Goal: Information Seeking & Learning: Learn about a topic

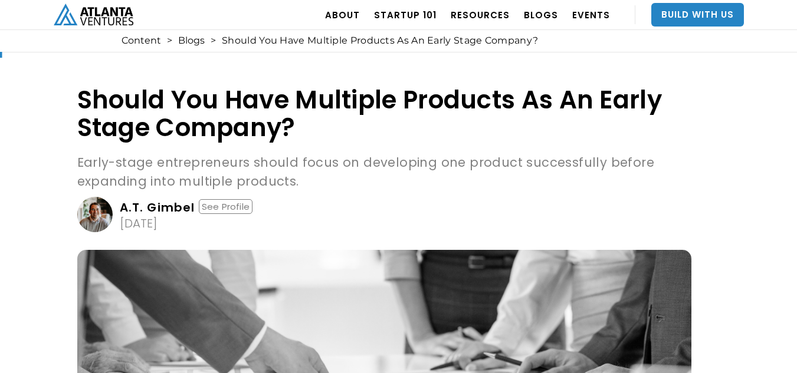
scroll to position [5, 0]
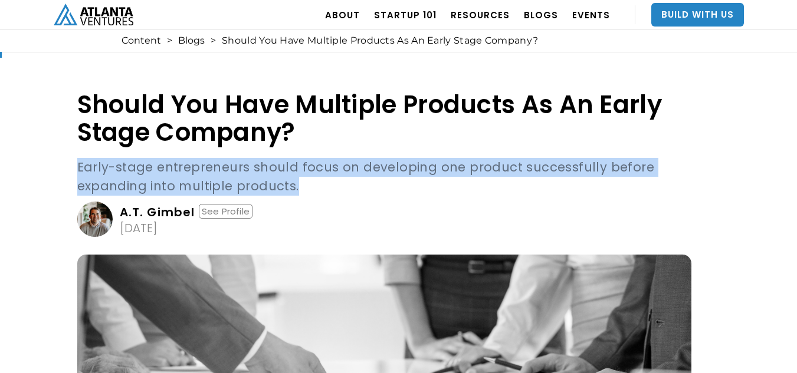
drag, startPoint x: 303, startPoint y: 185, endPoint x: 59, endPoint y: 153, distance: 245.7
copy p "Early-stage entrepreneurs should focus on developing one product successfully b…"
click at [172, 210] on div "A.T. Gimbel" at bounding box center [158, 212] width 76 height 12
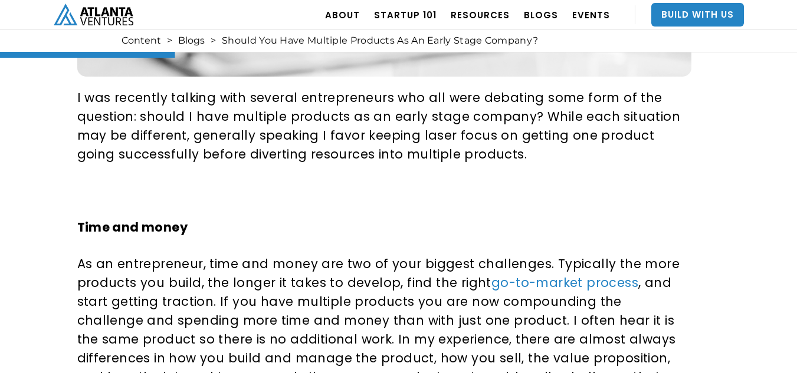
scroll to position [507, 0]
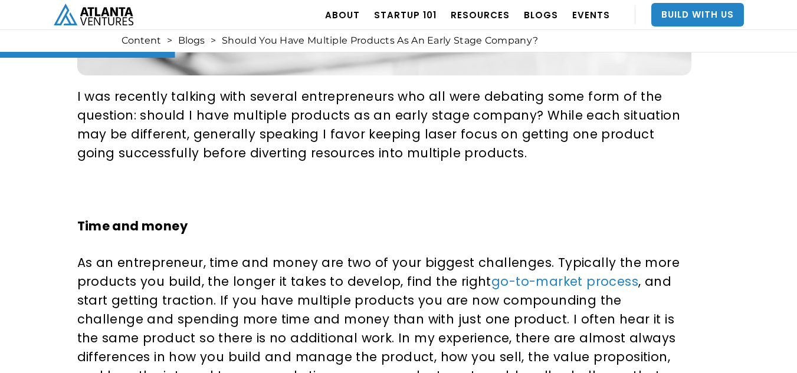
drag, startPoint x: 172, startPoint y: 210, endPoint x: 77, endPoint y: 136, distance: 120.2
click at [77, 136] on p "I was recently talking with several entrepreneurs who all were debating some fo…" at bounding box center [382, 125] width 610 height 76
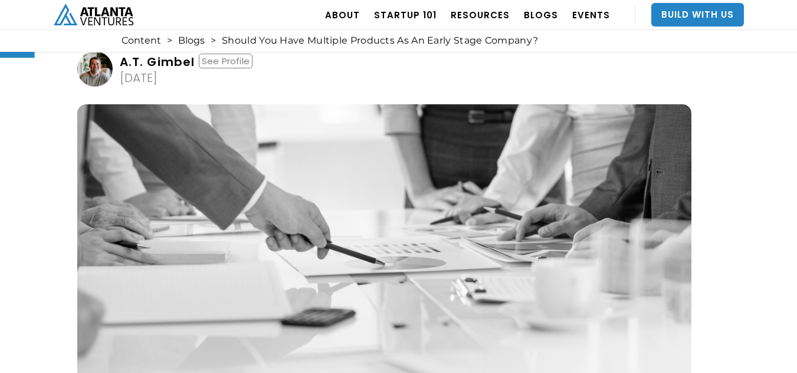
scroll to position [0, 0]
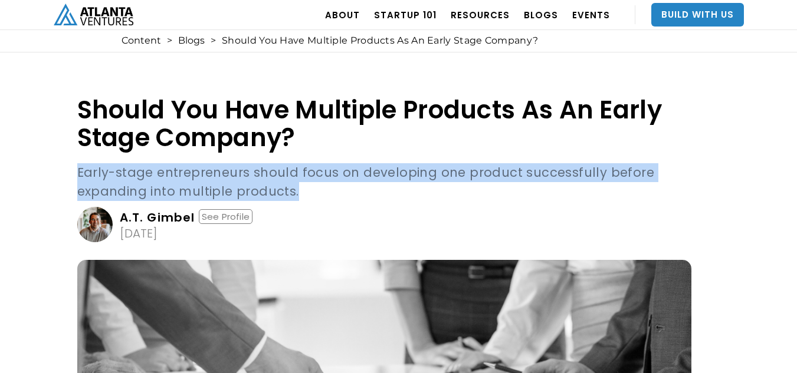
drag, startPoint x: 154, startPoint y: 175, endPoint x: 294, endPoint y: 188, distance: 140.4
copy p "Early-stage entrepreneurs should focus on developing one product successfully b…"
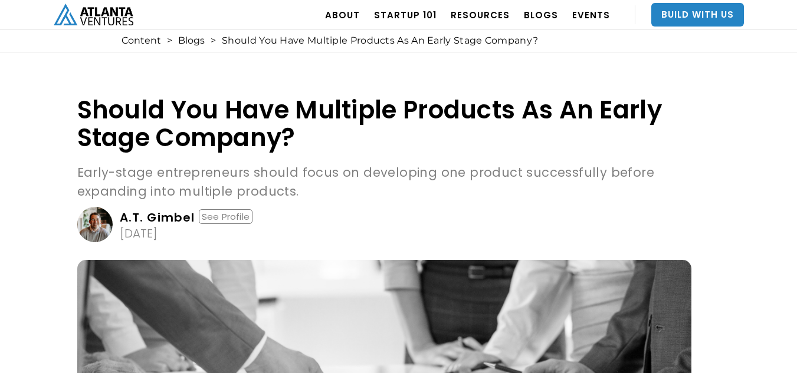
click at [407, 96] on h1 "Should You Have Multiple Products As An Early Stage Company?" at bounding box center [384, 123] width 614 height 55
drag, startPoint x: 137, startPoint y: 22, endPoint x: 93, endPoint y: 15, distance: 45.4
click at [93, 15] on div "ABOUT OUR STORY TEAM Job Board PORTFOLIO Startup 101 RESOURCES TOOLS STORIES NE…" at bounding box center [399, 15] width 690 height 30
click at [408, 127] on h1 "Should You Have Multiple Products As An Early Stage Company?" at bounding box center [384, 123] width 614 height 55
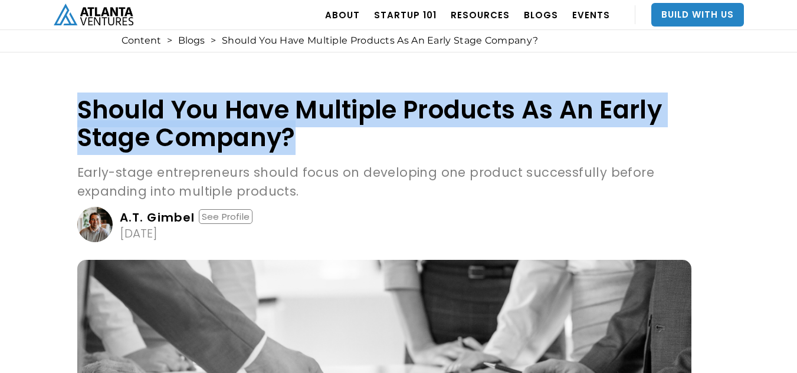
drag, startPoint x: 77, startPoint y: 104, endPoint x: 327, endPoint y: 143, distance: 253.1
click at [327, 143] on h1 "Should You Have Multiple Products As An Early Stage Company?" at bounding box center [384, 123] width 614 height 55
copy h1 "Should You Have Multiple Products As An Early Stage Company?"
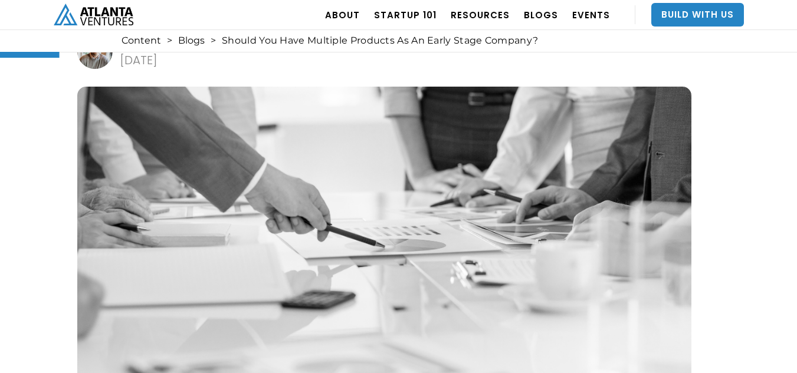
scroll to position [172, 0]
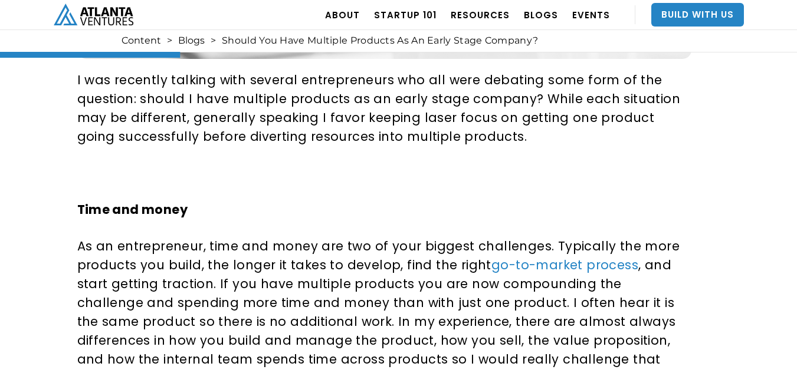
click at [279, 218] on p "Time and money" at bounding box center [382, 210] width 610 height 19
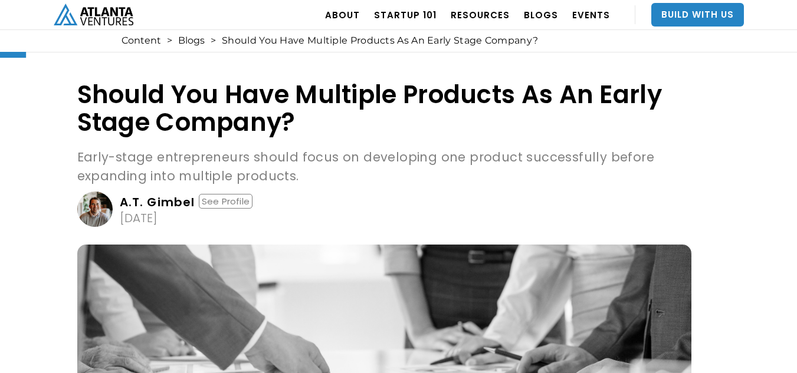
scroll to position [7, 0]
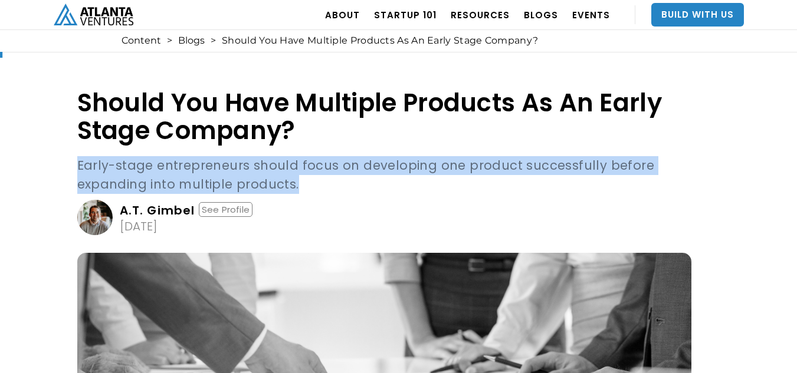
drag, startPoint x: 75, startPoint y: 168, endPoint x: 304, endPoint y: 188, distance: 229.8
copy p "Early-stage entrepreneurs should focus on developing one product successfully b…"
